Goal: Transaction & Acquisition: Obtain resource

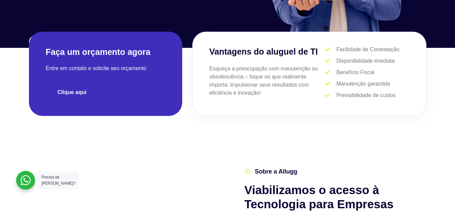
click at [71, 92] on span "Clique aqui" at bounding box center [72, 92] width 29 height 5
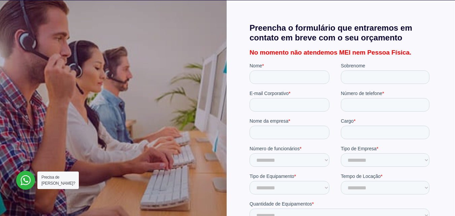
scroll to position [236, 0]
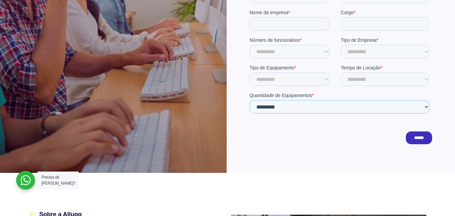
click at [278, 110] on select "**********" at bounding box center [339, 106] width 180 height 13
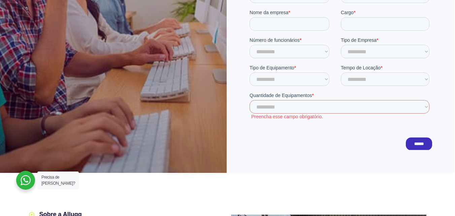
click at [236, 107] on div at bounding box center [341, 32] width 228 height 281
